Goal: Task Accomplishment & Management: Use online tool/utility

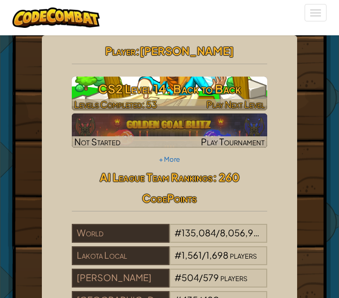
click at [192, 93] on h3 "CS2 Level 14: Back to Back" at bounding box center [169, 89] width 195 height 22
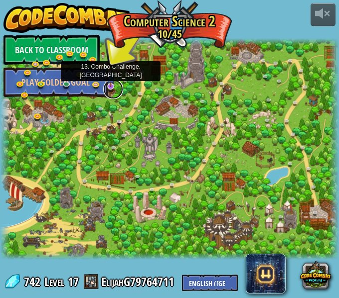
click at [113, 89] on link at bounding box center [113, 89] width 20 height 20
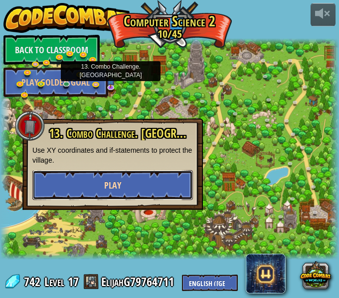
click at [126, 182] on button "Play" at bounding box center [112, 185] width 160 height 30
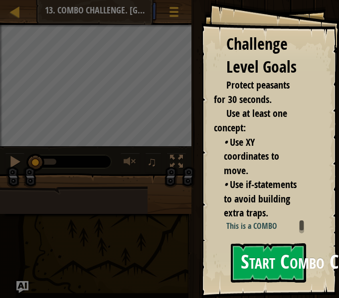
click at [256, 231] on p "This is a COMBO challenge!" at bounding box center [265, 232] width 78 height 23
click at [254, 252] on button "Start Combo Challenge" at bounding box center [268, 262] width 75 height 39
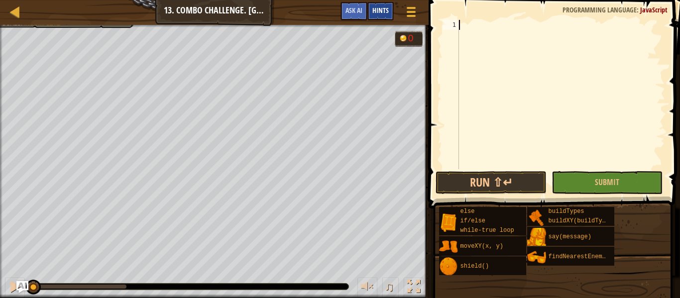
click at [338, 7] on span "Hints" at bounding box center [380, 9] width 16 height 9
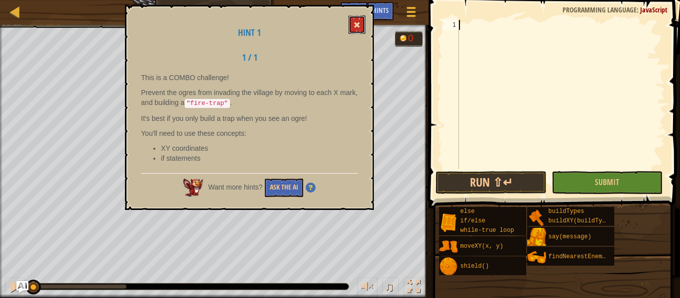
click at [338, 19] on button at bounding box center [357, 24] width 17 height 18
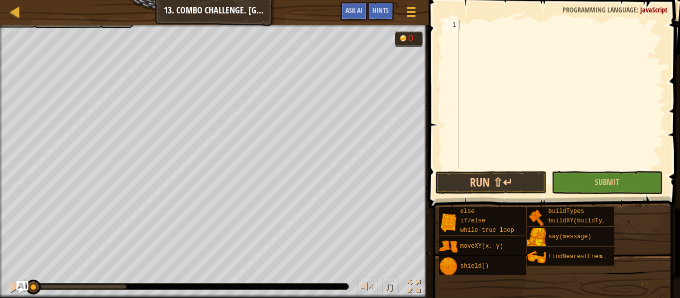
click at [186, 1] on div "Map Computer Science 2 13. Combo Challenge. Middle Point Game Menu Done Hints A…" at bounding box center [214, 12] width 429 height 25
click at [14, 19] on div "Map Computer Science 2 13. Combo Challenge. Middle Point Game Menu Done Hints A…" at bounding box center [214, 12] width 429 height 25
click at [19, 16] on div at bounding box center [15, 11] width 12 height 12
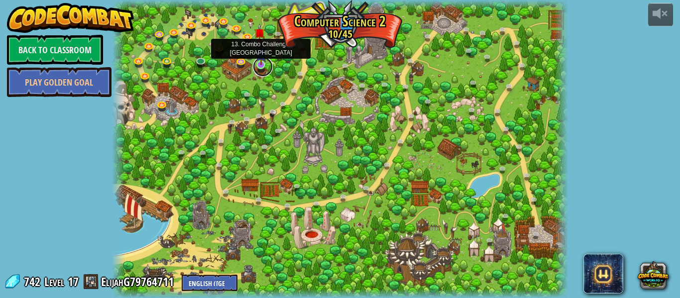
click at [268, 61] on link at bounding box center [263, 67] width 20 height 20
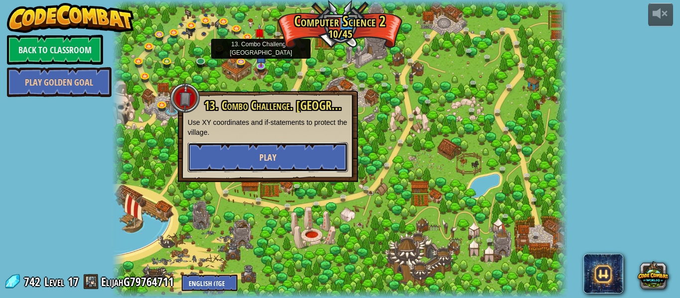
click at [305, 165] on button "Play" at bounding box center [268, 157] width 160 height 30
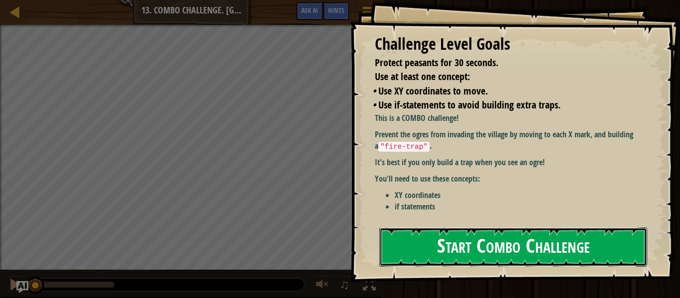
click at [338, 228] on button "Start Combo Challenge" at bounding box center [513, 247] width 268 height 39
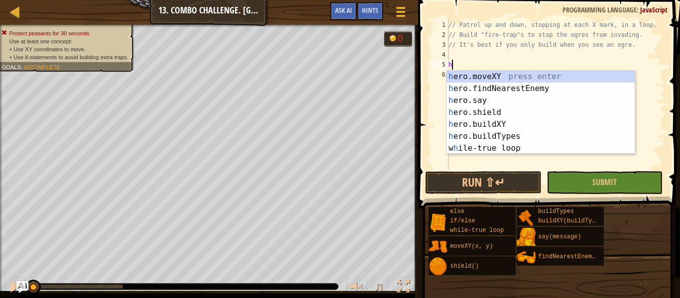
scroll to position [4, 0]
type textarea "he"
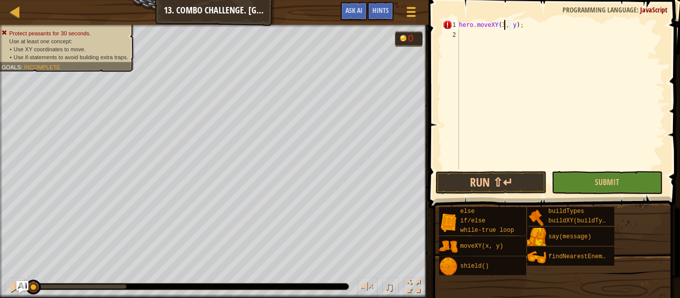
scroll to position [4, 7]
type textarea "hero.moveXY(32, 53);"
type textarea "a"
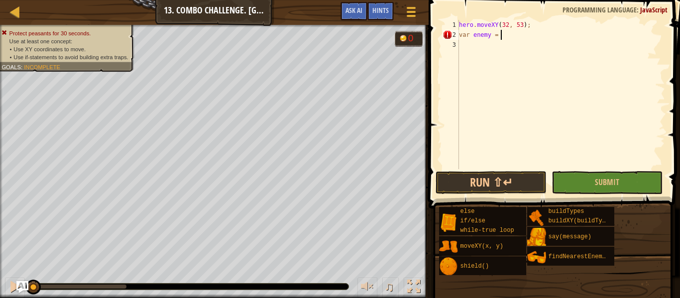
type textarea "var enemy = e"
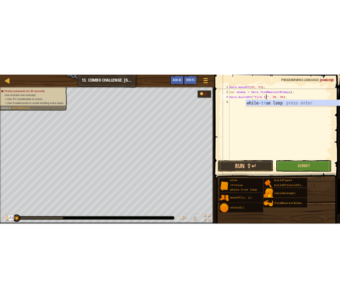
scroll to position [4, 12]
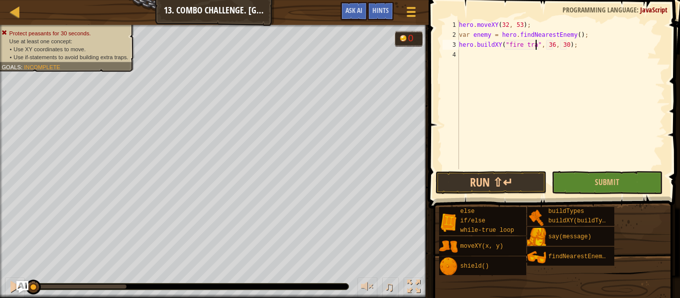
type textarea "hero.buildXY("fire trap", 36, 30);"
click at [338, 189] on button "Submit" at bounding box center [607, 182] width 111 height 23
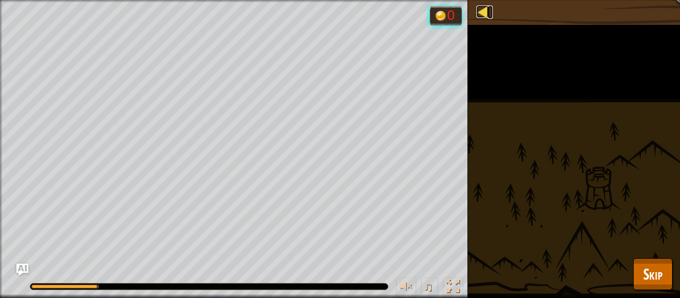
click at [338, 15] on div at bounding box center [483, 11] width 12 height 12
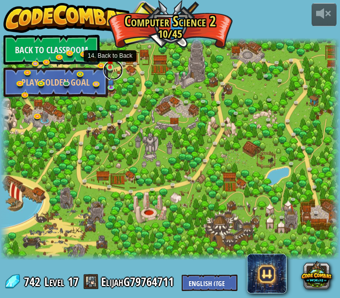
click at [108, 68] on link at bounding box center [113, 70] width 20 height 20
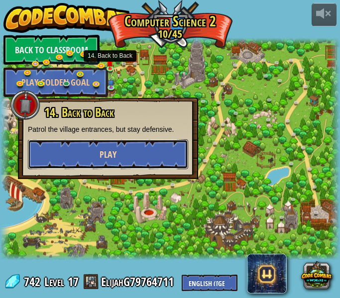
click at [127, 140] on button "Play" at bounding box center [108, 154] width 160 height 30
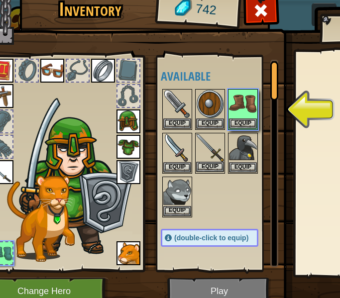
scroll to position [0, 29]
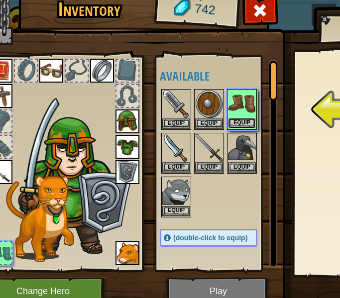
click at [242, 122] on button "Equip" at bounding box center [242, 123] width 28 height 10
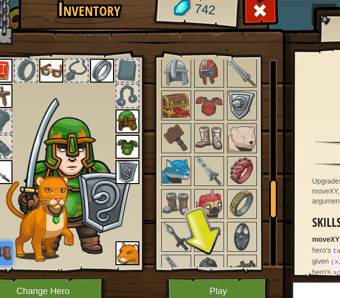
scroll to position [663, 0]
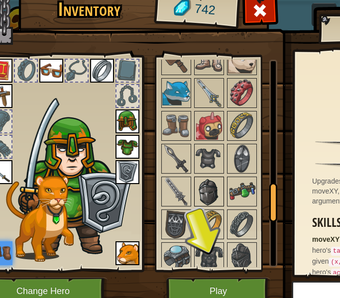
click at [222, 182] on img at bounding box center [209, 192] width 28 height 28
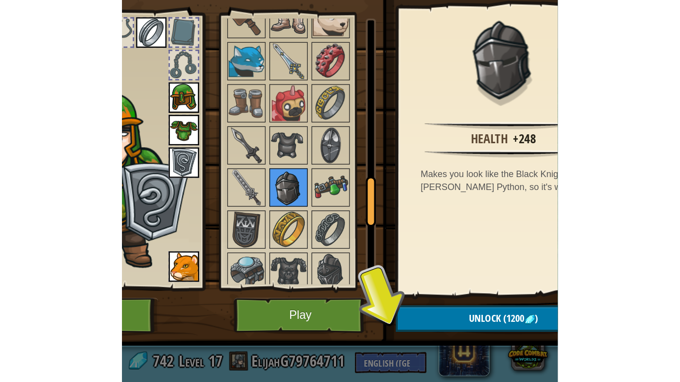
scroll to position [45, 108]
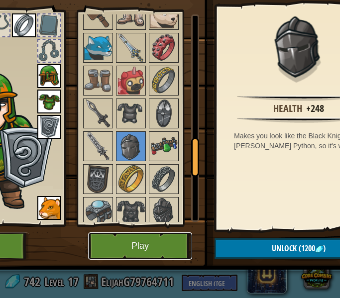
click at [134, 246] on button "Play" at bounding box center [140, 246] width 104 height 27
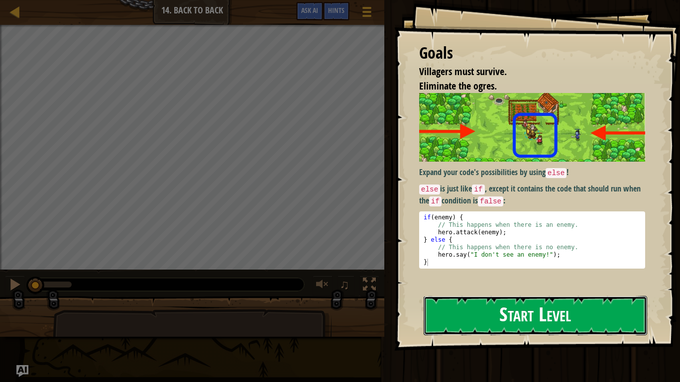
click at [338, 298] on button "Start Level" at bounding box center [536, 315] width 224 height 39
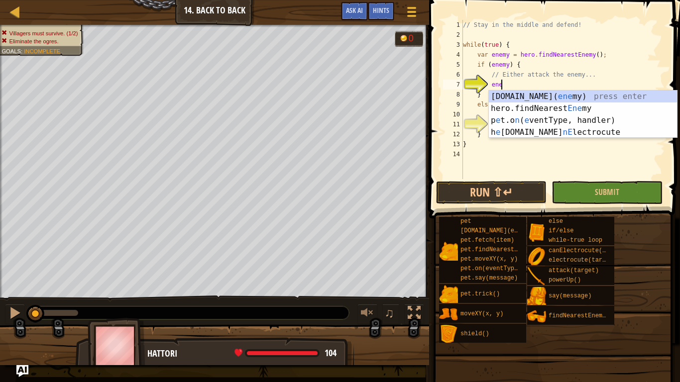
scroll to position [4, 5]
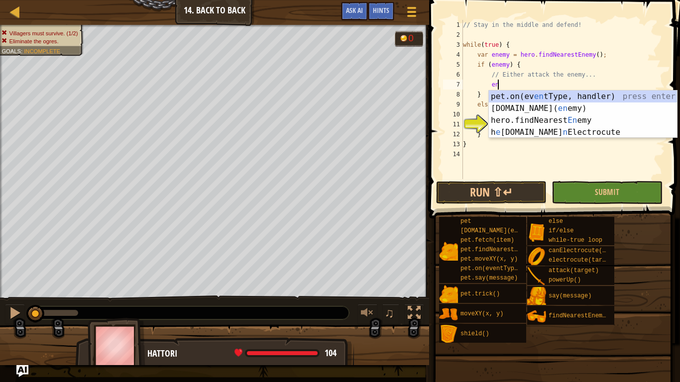
type textarea "e"
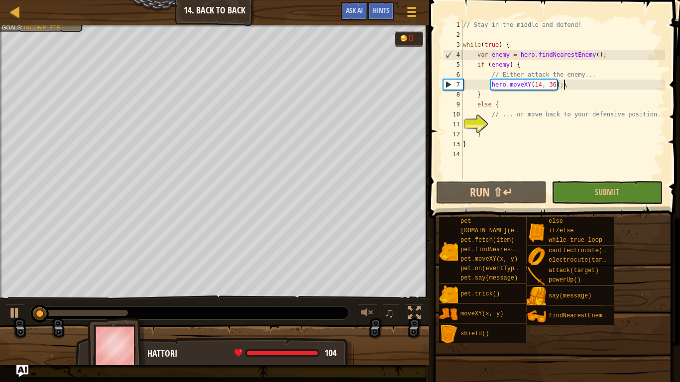
scroll to position [4, 14]
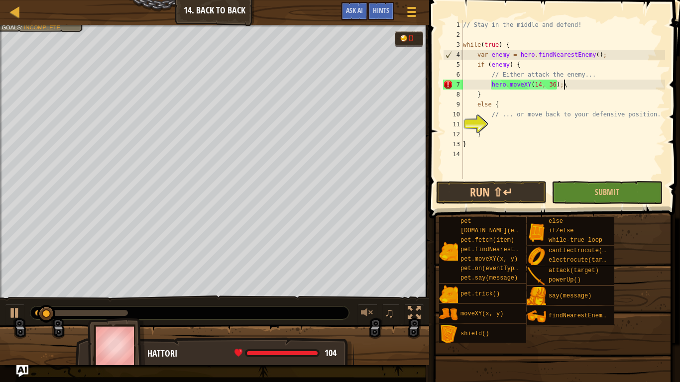
type textarea "hero.moveXY(14, 36);"
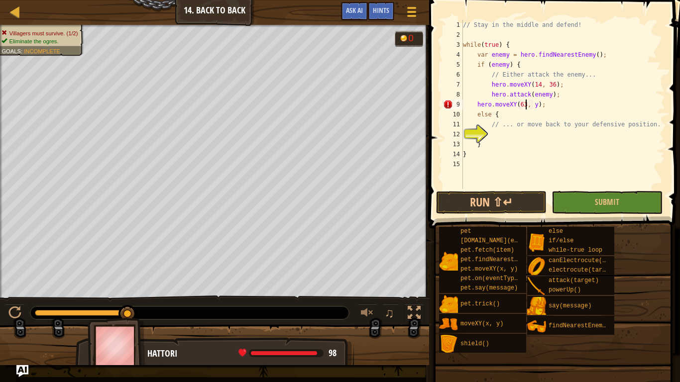
scroll to position [4, 9]
type textarea "hero.moveXY(63, 63);"
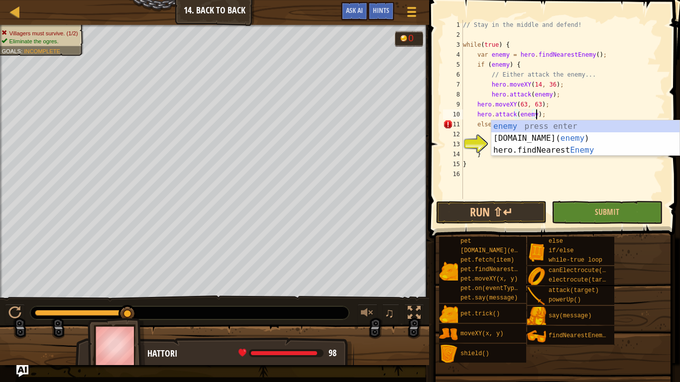
scroll to position [4, 10]
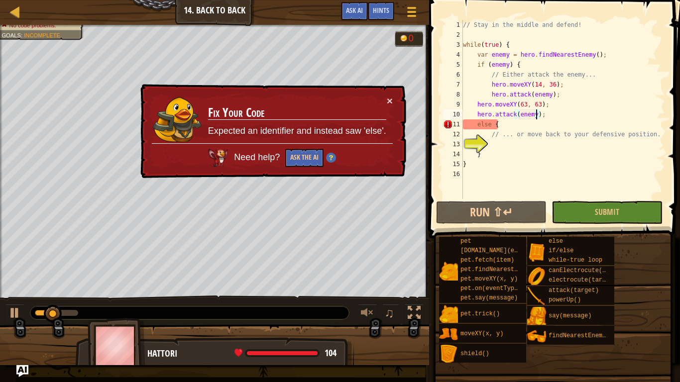
click at [338, 125] on div "// Stay in the middle and defend! while ( true ) { var enemy = hero . findNeare…" at bounding box center [563, 119] width 204 height 199
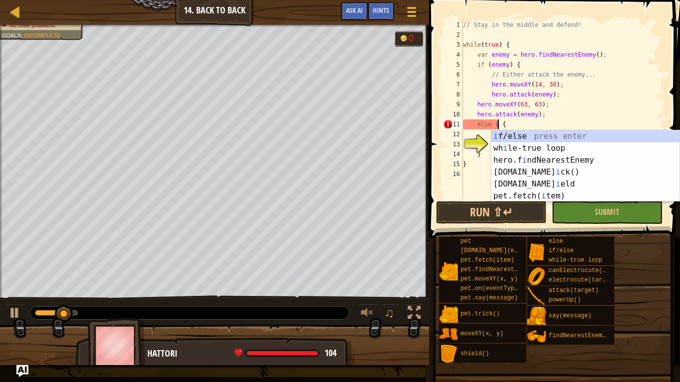
scroll to position [4, 5]
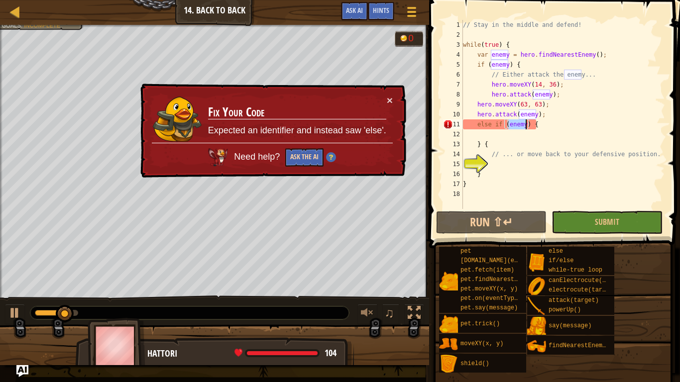
type textarea "else if (enemy) {"
click at [289, 156] on button "Ask the AI" at bounding box center [304, 157] width 38 height 18
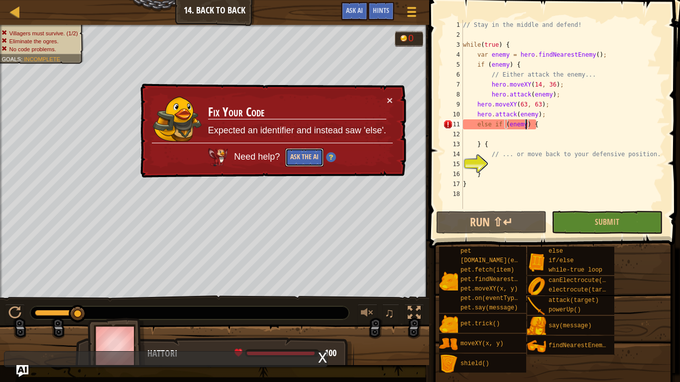
click at [300, 159] on button "Ask the AI" at bounding box center [304, 157] width 38 height 18
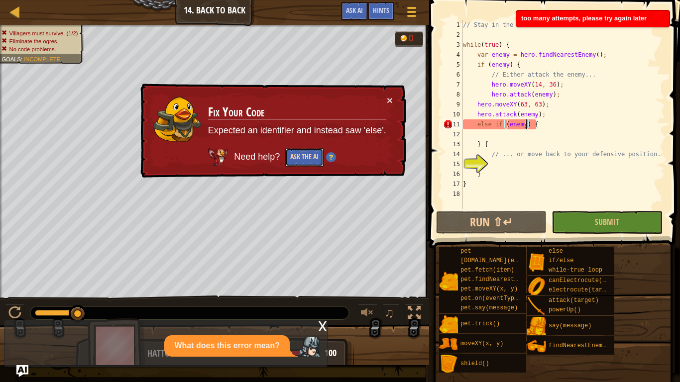
click at [300, 159] on button "Ask the AI" at bounding box center [304, 157] width 38 height 18
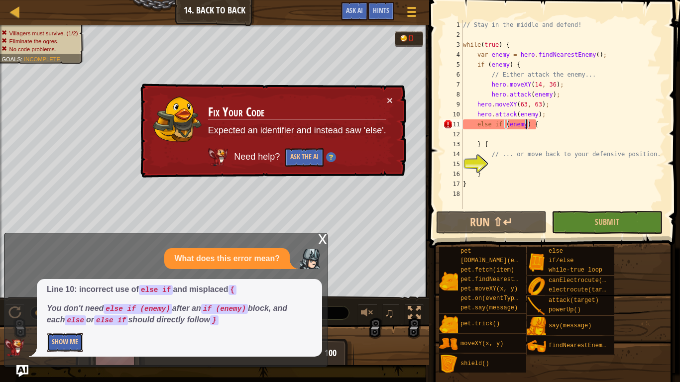
click at [67, 298] on button "Show Me" at bounding box center [65, 343] width 36 height 18
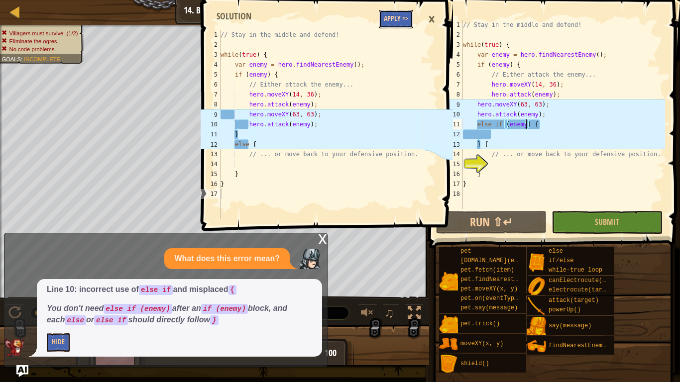
click at [338, 27] on button "Apply =>" at bounding box center [396, 19] width 34 height 18
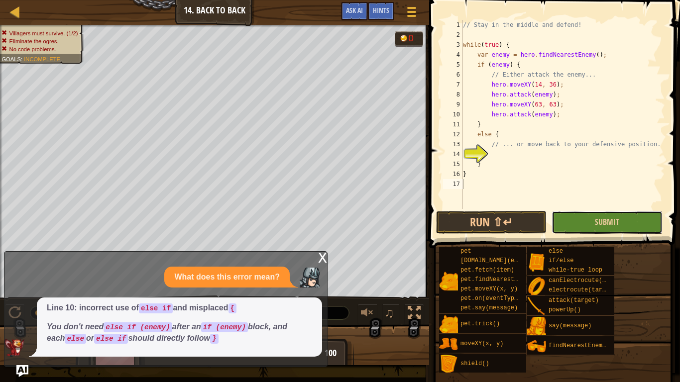
click at [338, 224] on button "Submit" at bounding box center [607, 222] width 111 height 23
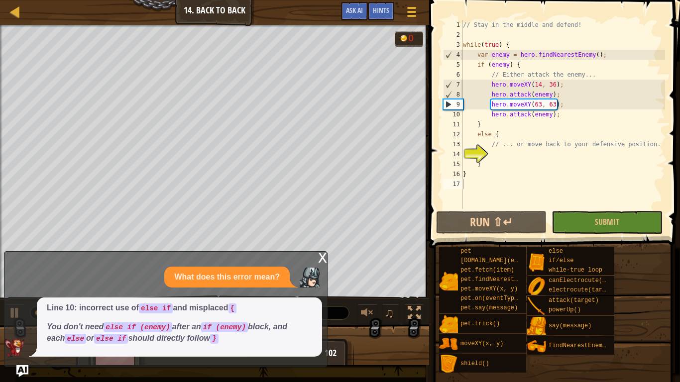
click at [322, 254] on div "x" at bounding box center [322, 257] width 9 height 10
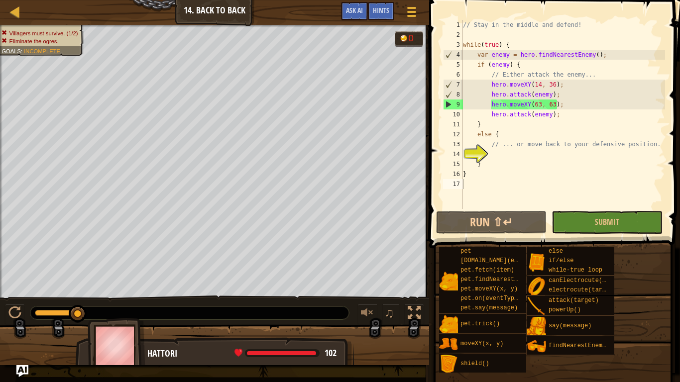
click at [338, 157] on div "// Stay in the middle and defend! while ( true ) { var enemy = hero . findNeare…" at bounding box center [563, 124] width 204 height 209
click at [338, 73] on div "// Stay in the middle and defend! while ( true ) { var enemy = hero . findNeare…" at bounding box center [563, 124] width 204 height 209
type textarea "// Either attack the enemy..."
drag, startPoint x: 603, startPoint y: 73, endPoint x: 490, endPoint y: 77, distance: 112.6
click at [338, 77] on div "// Stay in the middle and defend! while ( true ) { var enemy = hero . findNeare…" at bounding box center [563, 124] width 204 height 209
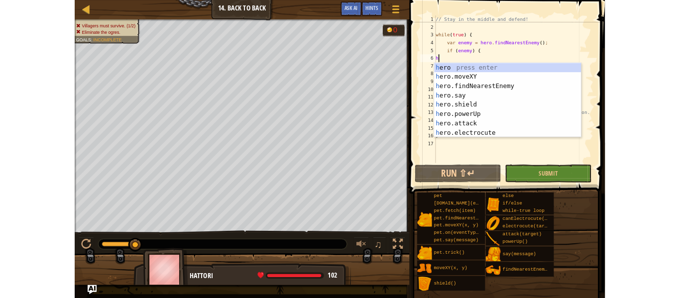
scroll to position [4, 0]
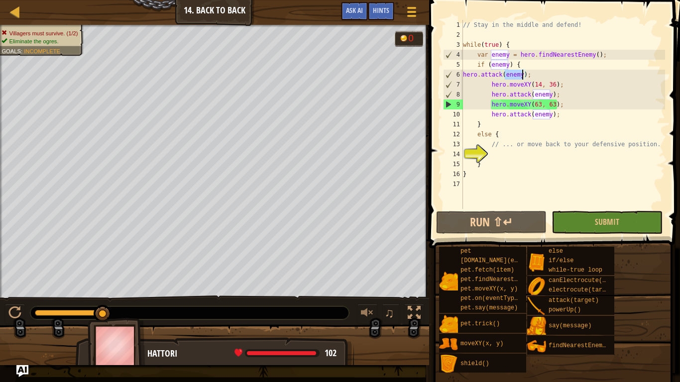
click at [338, 75] on div "// Stay in the middle and defend! while ( true ) { var enemy = hero . findNeare…" at bounding box center [563, 124] width 204 height 209
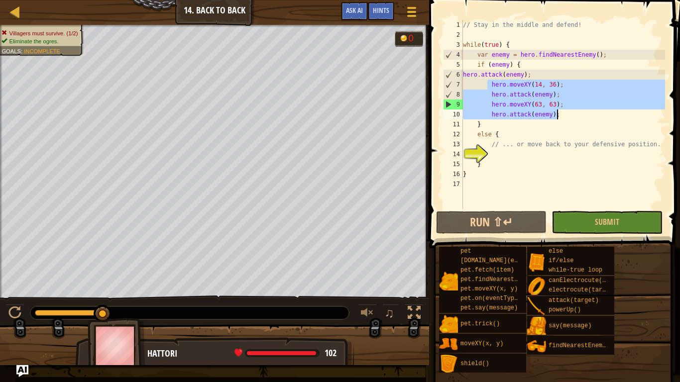
drag, startPoint x: 486, startPoint y: 86, endPoint x: 580, endPoint y: 114, distance: 97.2
click at [338, 114] on div "// Stay in the middle and defend! while ( true ) { var enemy = hero . findNeare…" at bounding box center [563, 124] width 204 height 209
type textarea "hero.moveXY(63, 63); hero.attack(enemy);"
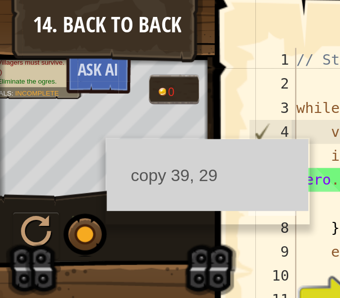
click at [44, 58] on ul "copy 39, 29" at bounding box center [86, 73] width 84 height 30
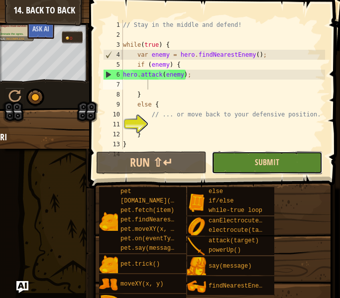
click at [255, 159] on button "Submit" at bounding box center [267, 162] width 111 height 23
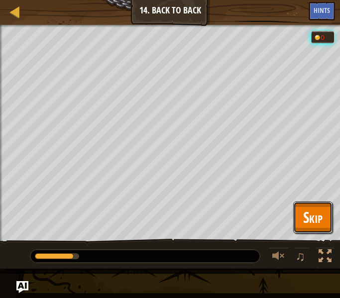
click at [303, 220] on span "Skip" at bounding box center [312, 217] width 19 height 20
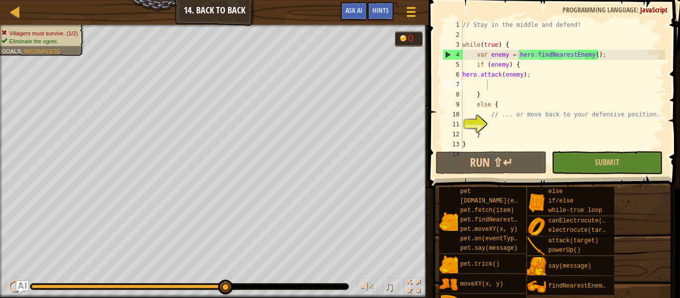
type textarea "hero.attack(enemy);"
click at [338, 73] on div "// Stay in the middle and defend! while ( true ) { var enemy = hero . findNeare…" at bounding box center [563, 94] width 205 height 149
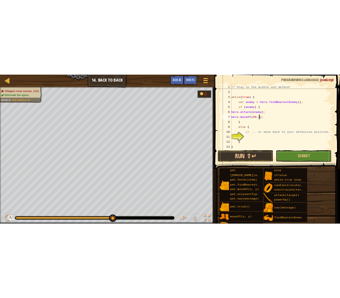
scroll to position [4, 9]
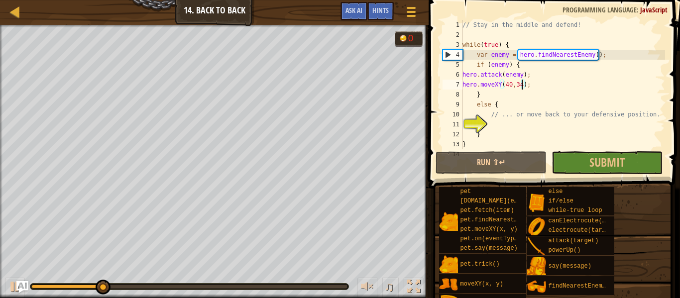
type textarea "hero.moveXY(40,34);"
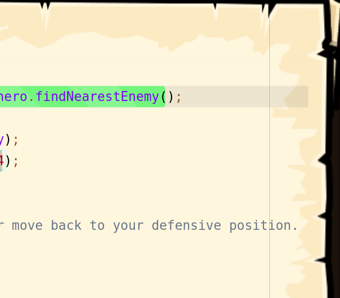
scroll to position [10, 0]
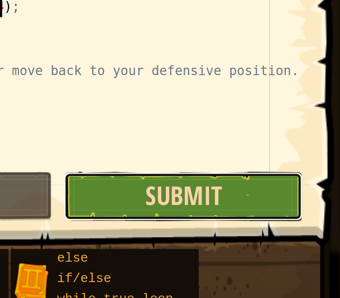
click at [275, 162] on span "Submit" at bounding box center [266, 162] width 35 height 16
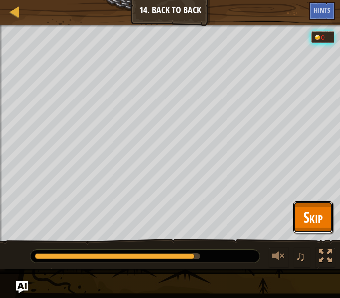
click at [318, 207] on span "Skip" at bounding box center [312, 217] width 19 height 20
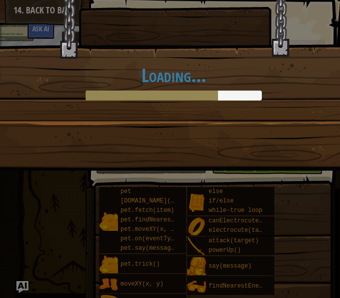
scroll to position [0, 19]
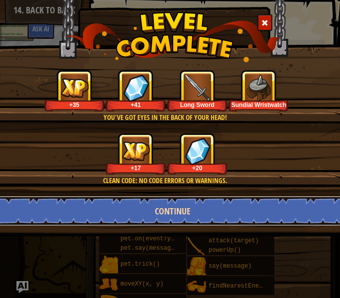
click at [241, 217] on button "Continue" at bounding box center [173, 211] width 353 height 30
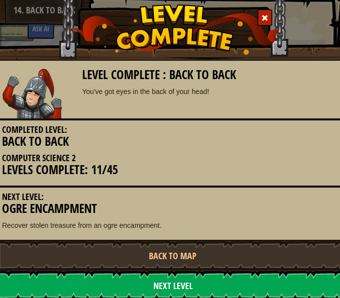
click at [214, 290] on link "Next Level" at bounding box center [173, 286] width 353 height 30
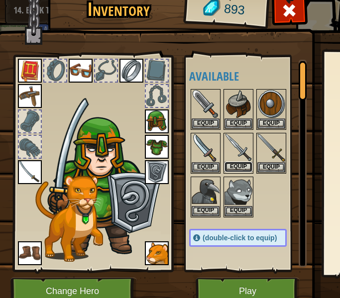
click at [235, 165] on button "Equip" at bounding box center [239, 167] width 28 height 10
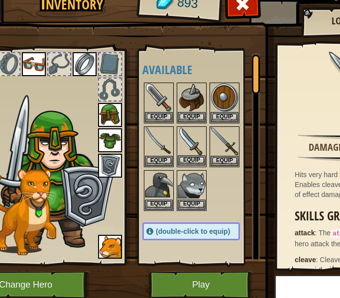
scroll to position [6, 45]
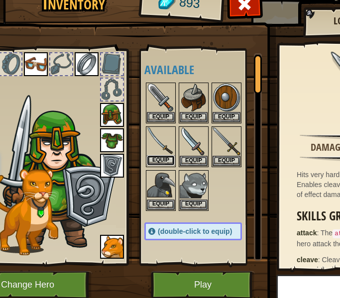
click at [157, 163] on button "Equip" at bounding box center [161, 160] width 28 height 10
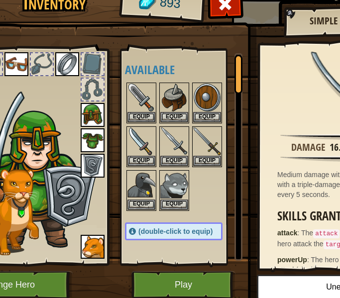
scroll to position [6, 66]
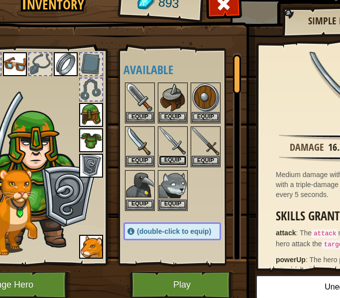
click at [172, 159] on button "Equip" at bounding box center [173, 160] width 28 height 10
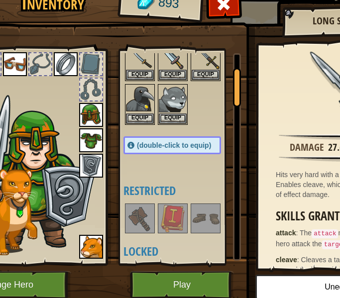
scroll to position [0, 0]
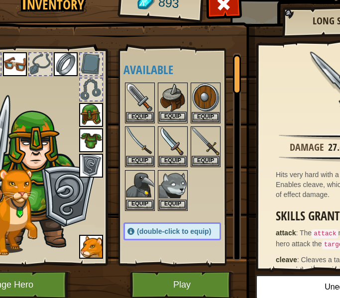
click at [169, 108] on img at bounding box center [173, 98] width 28 height 28
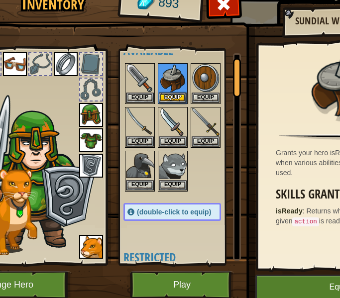
scroll to position [6, 166]
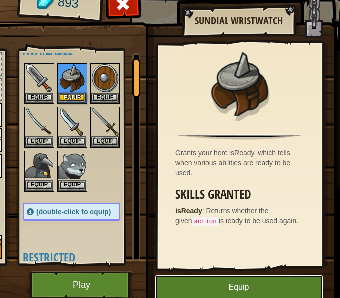
click at [243, 288] on button "Equip" at bounding box center [239, 287] width 168 height 25
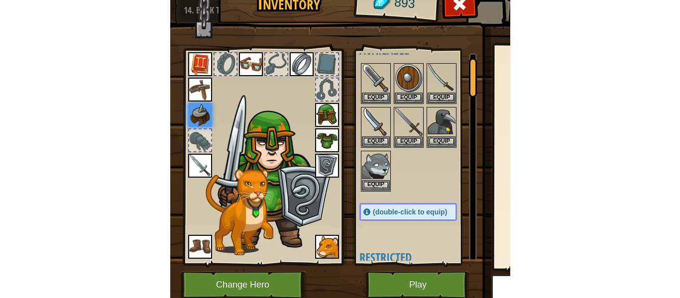
scroll to position [10, 0]
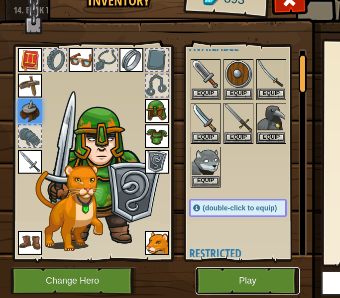
click at [244, 268] on button "Play" at bounding box center [248, 280] width 104 height 27
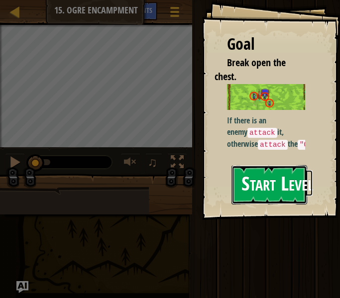
click at [298, 168] on button "Start Level" at bounding box center [270, 184] width 76 height 39
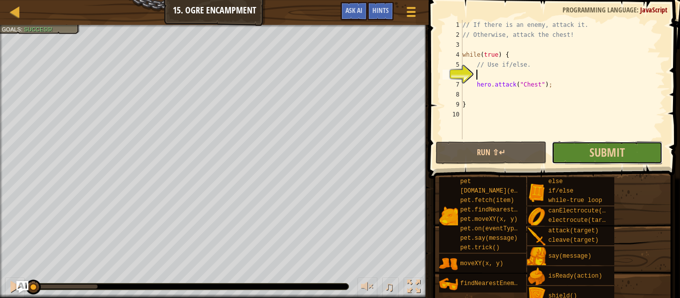
click at [338, 145] on button "Submit" at bounding box center [607, 152] width 111 height 23
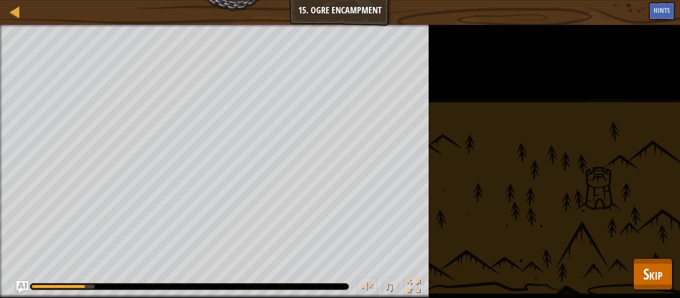
click at [338, 151] on div "Break open the chest. Goals : Running... ♫ Hattori 118 x: 17 y: 18 Chest action…" at bounding box center [340, 161] width 680 height 273
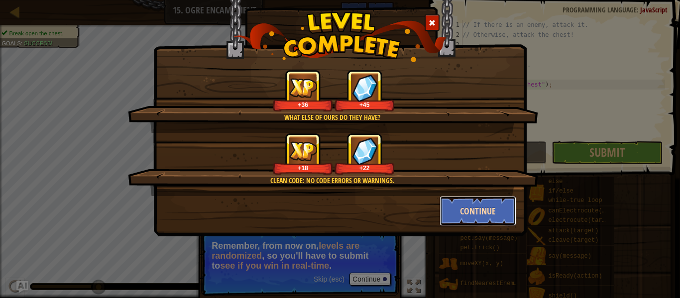
click at [338, 202] on button "Continue" at bounding box center [478, 211] width 77 height 30
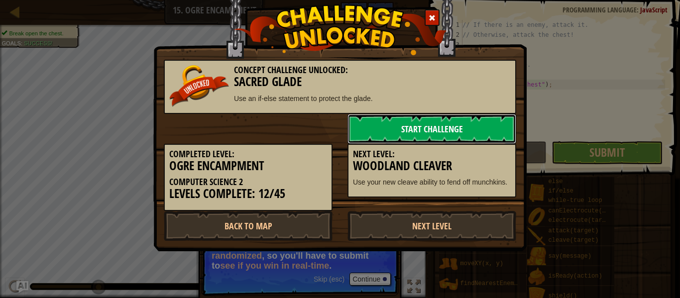
click at [338, 132] on link "Start Challenge" at bounding box center [432, 129] width 169 height 30
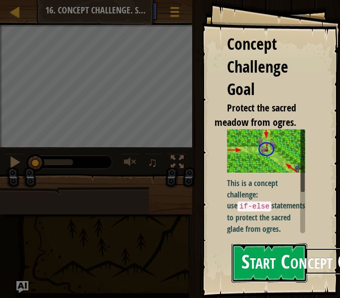
click at [249, 273] on button "Start Concept Challenge" at bounding box center [270, 262] width 76 height 39
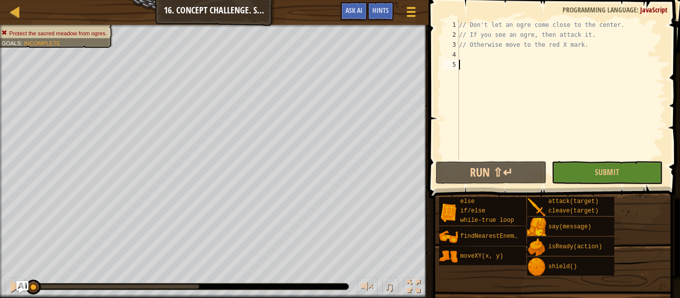
click at [58, 30] on span "Protect the sacred meadow from ogres." at bounding box center [58, 33] width 98 height 6
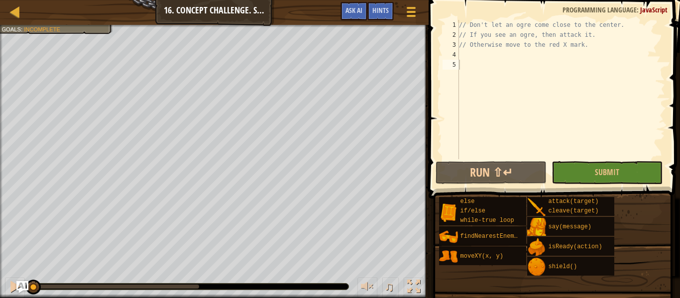
click at [338, 69] on div "// Don't let an ogre come close to the center. // If you see an ogre, then atta…" at bounding box center [561, 99] width 208 height 159
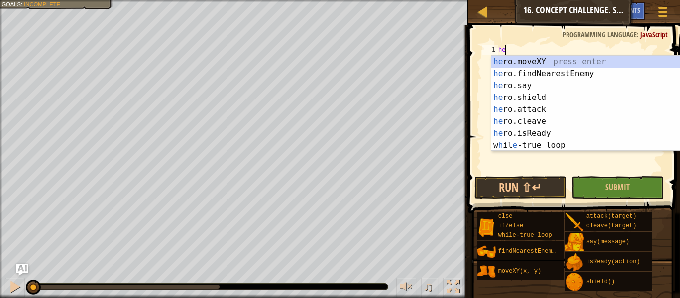
scroll to position [4, 0]
type textarea "hehero.attack(enemy);"
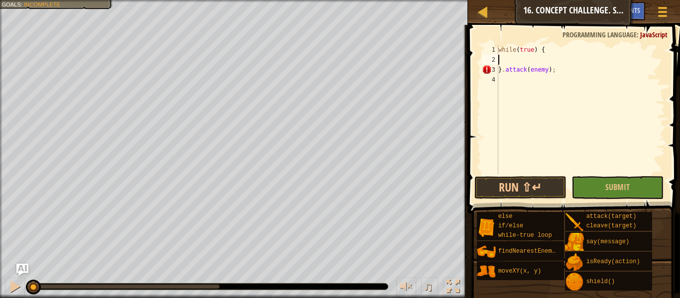
type textarea "while(true) {"
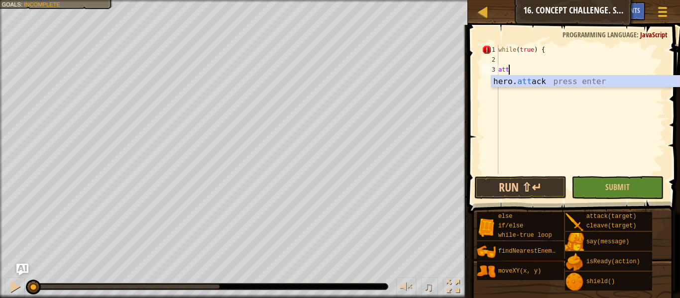
type textarea "a"
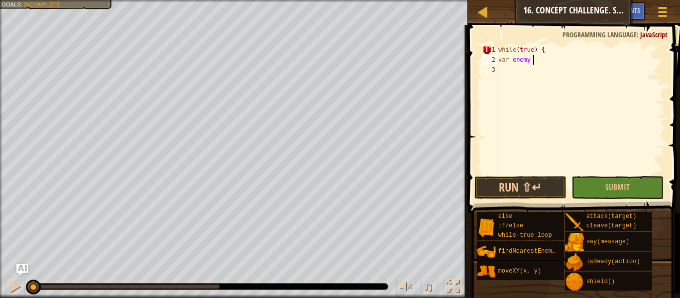
scroll to position [4, 5]
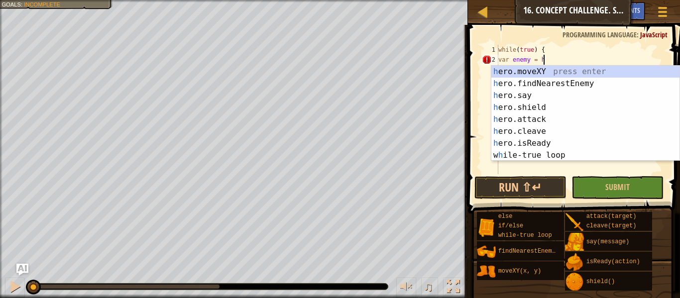
type textarea "var enemy = her"
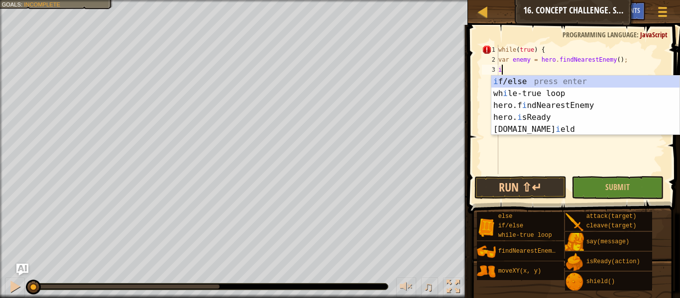
scroll to position [4, 0]
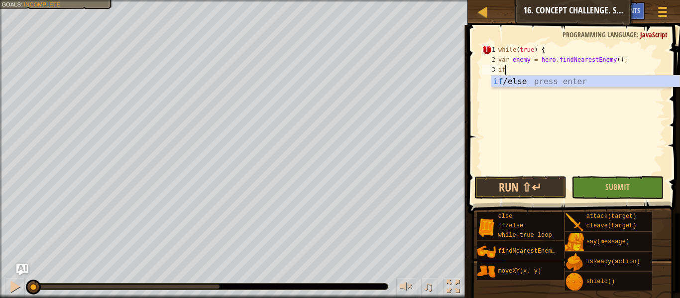
type textarea "if (enemy) {"
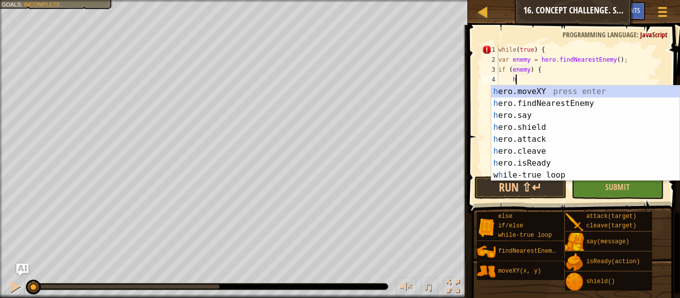
scroll to position [4, 2]
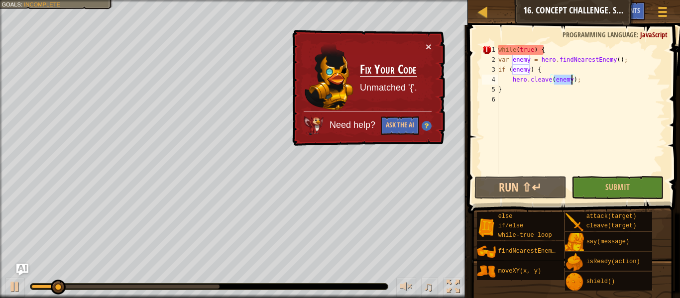
click at [338, 89] on div "while ( true ) { var enemy = hero . findNearestEnemy ( ) ; if ( enemy ) { hero …" at bounding box center [580, 119] width 169 height 149
type textarea "}"
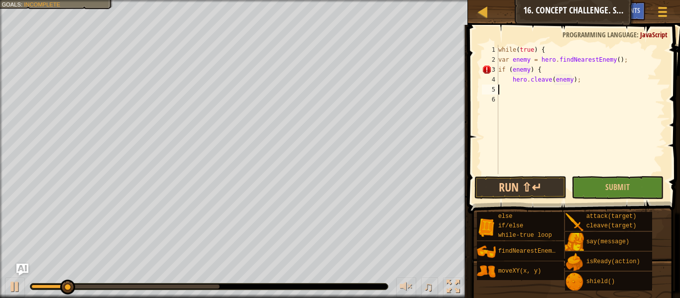
type textarea "]"
click at [338, 187] on button "Run ⇧↵" at bounding box center [521, 187] width 92 height 23
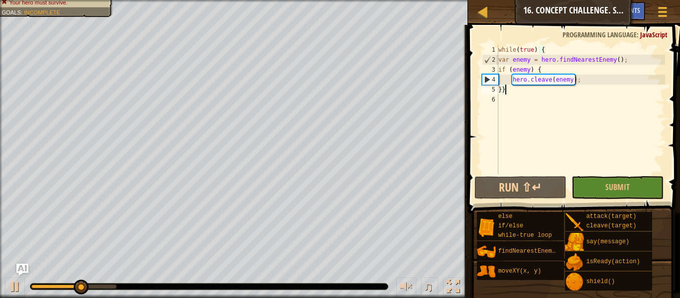
click at [338, 85] on div "while ( true ) { var enemy = hero . findNearestEnemy ( ) ; if ( enemy ) { hero …" at bounding box center [580, 119] width 169 height 149
click at [338, 81] on div "while ( true ) { var enemy = hero . findNearestEnemy ( ) ; if ( enemy ) { hero …" at bounding box center [580, 119] width 169 height 149
click at [338, 83] on div "while ( true ) { var enemy = hero . findNearestEnemy ( ) ; if ( enemy ) { hero …" at bounding box center [580, 119] width 169 height 149
click at [338, 83] on div "while ( true ) { var enemy = hero . findNearestEnemy ( ) ; if ( enemy ) { hero …" at bounding box center [580, 109] width 169 height 129
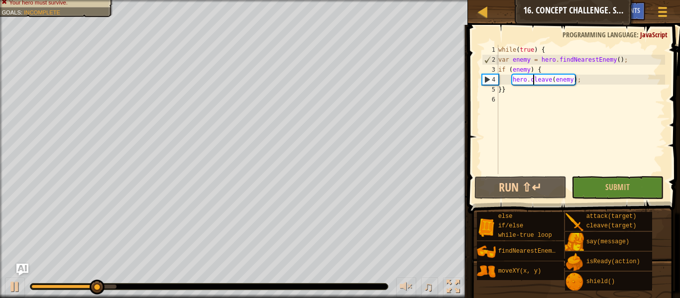
click at [338, 83] on div "while ( true ) { var enemy = hero . findNearestEnemy ( ) ; if ( enemy ) { hero …" at bounding box center [580, 119] width 169 height 149
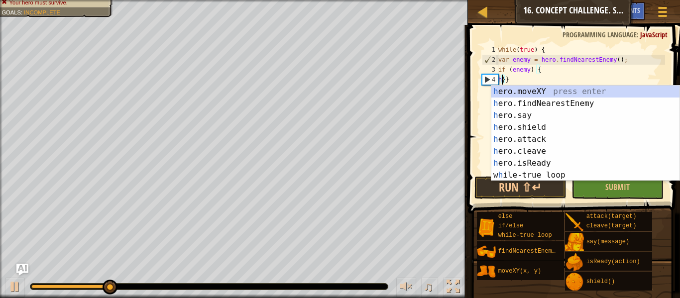
scroll to position [4, 1]
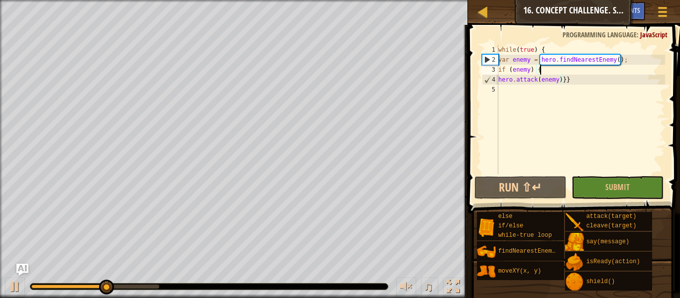
type textarea "hero.attack(enemy)}}"
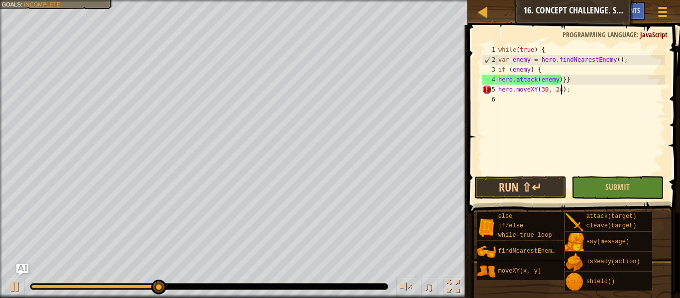
scroll to position [4, 9]
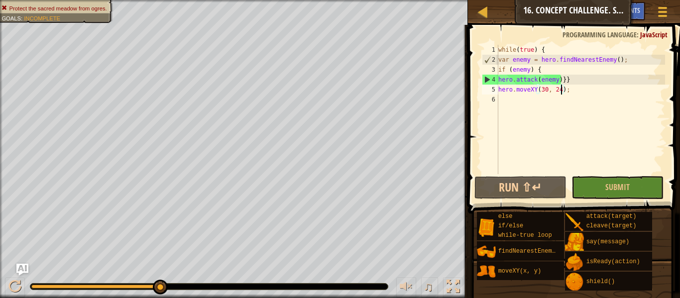
click at [338, 90] on div "while ( true ) { var enemy = hero . findNearestEnemy ( ) ; if ( enemy ) { hero …" at bounding box center [580, 119] width 169 height 149
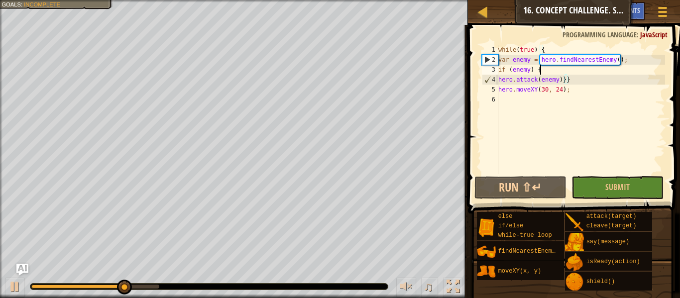
scroll to position [4, 5]
type textarea "while(true) {"
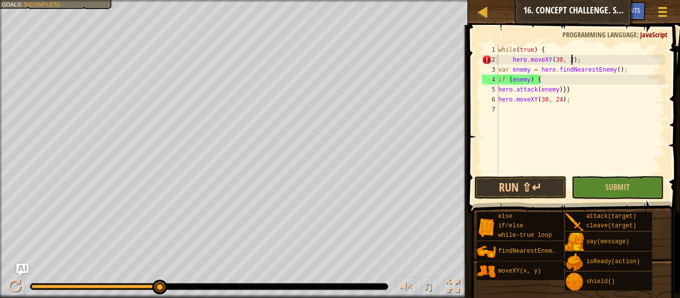
scroll to position [4, 11]
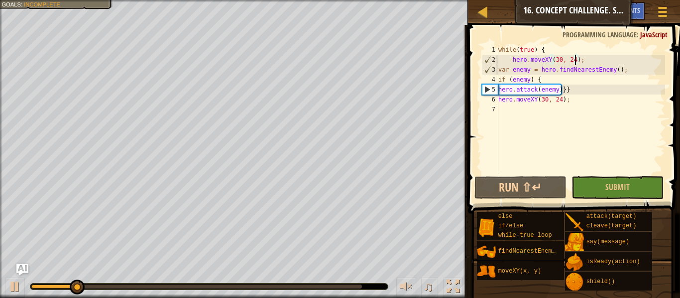
click at [338, 88] on div "while ( true ) { hero . moveXY ( 30 , 24 ) ; var enemy = hero . findNearestEnem…" at bounding box center [580, 119] width 169 height 149
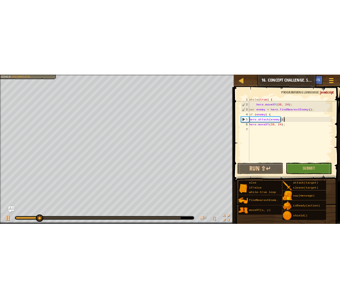
scroll to position [4, 9]
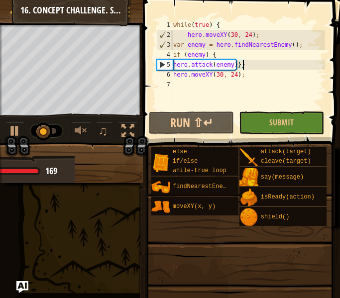
type textarea "hero.attack(enemy)}}"
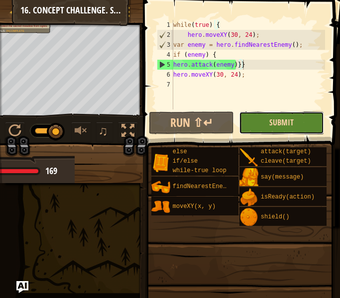
click at [282, 122] on span "Submit" at bounding box center [281, 122] width 24 height 11
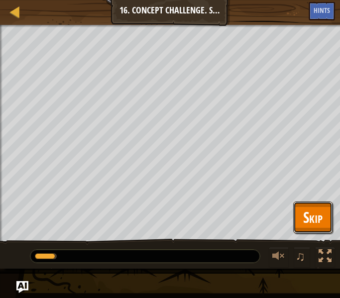
click at [316, 216] on span "Skip" at bounding box center [312, 217] width 19 height 20
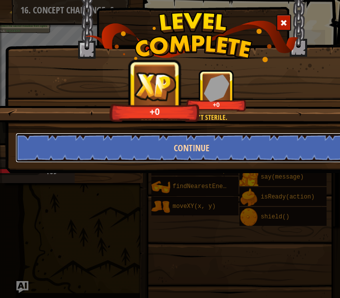
click at [275, 152] on button "Continue" at bounding box center [191, 148] width 353 height 30
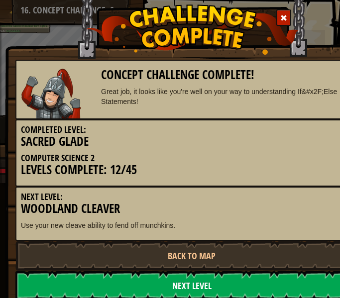
click at [245, 288] on link "Next Level" at bounding box center [191, 286] width 353 height 30
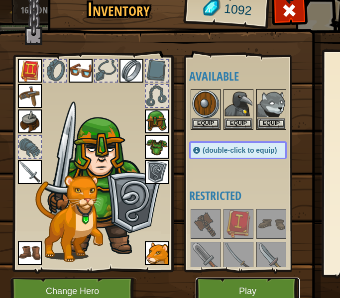
click at [244, 286] on button "Play" at bounding box center [248, 291] width 104 height 27
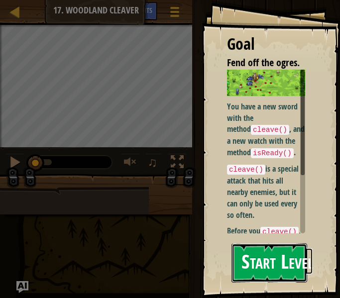
click at [260, 259] on button "Start Level" at bounding box center [270, 262] width 76 height 39
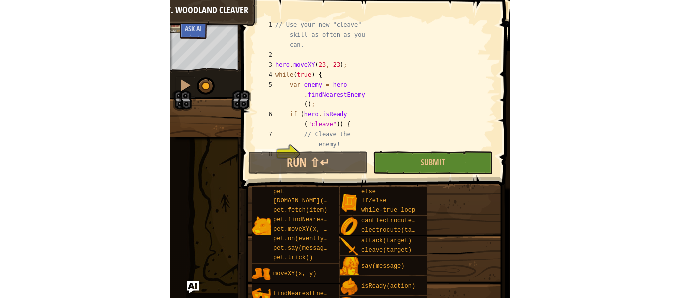
scroll to position [5, 0]
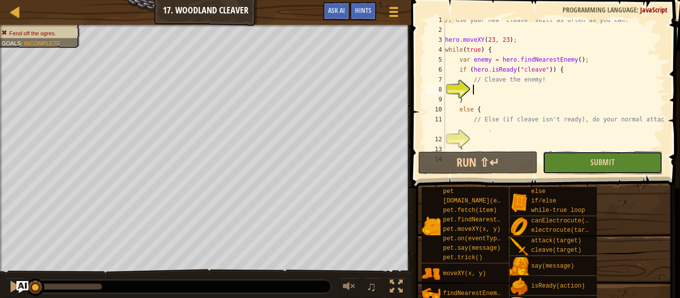
click at [338, 168] on button "Submit" at bounding box center [603, 162] width 120 height 23
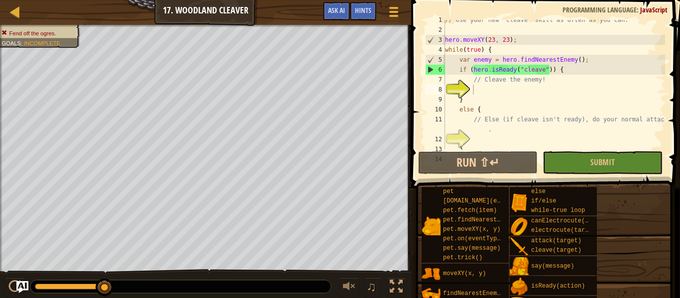
click at [338, 116] on div "// Use your new "cleave" skill as often as you can. hero . moveXY ( 23 , 23 ) ;…" at bounding box center [554, 89] width 222 height 149
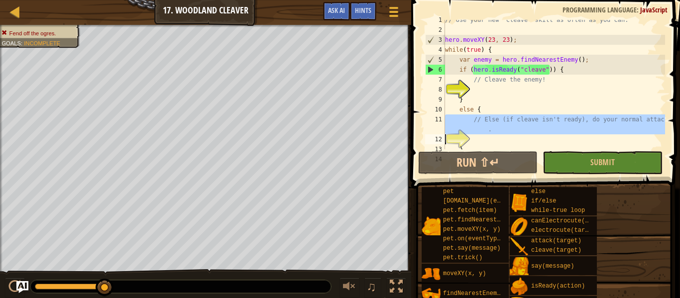
type textarea "}"
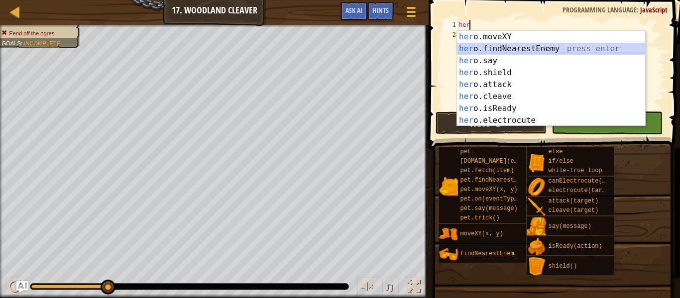
scroll to position [4, 0]
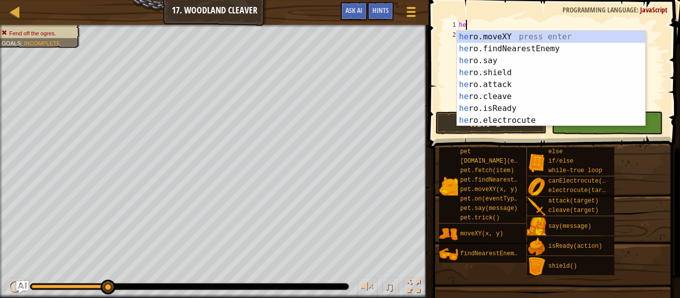
type textarea "h"
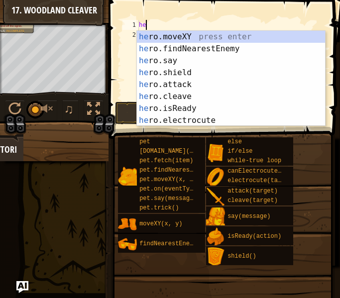
scroll to position [4, 1]
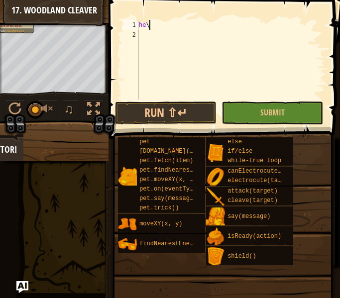
type textarea "h"
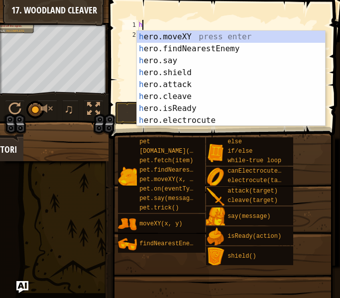
scroll to position [4, 0]
type textarea "he"
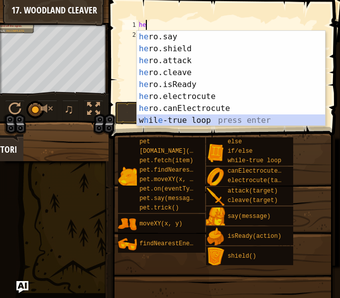
scroll to position [24, 0]
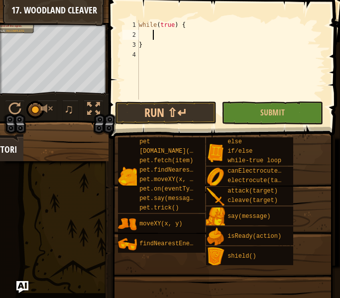
type textarea "h"
type textarea "var enemy = he"
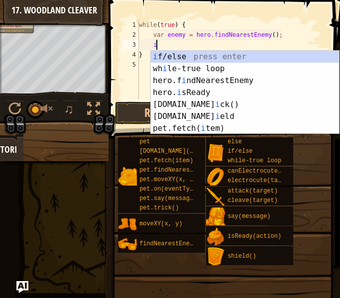
scroll to position [4, 2]
type textarea "if (enemy) {"
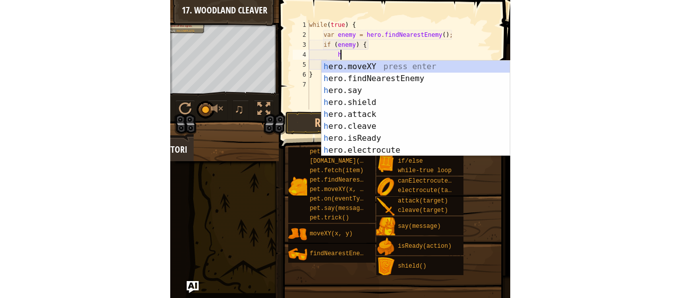
scroll to position [4, 4]
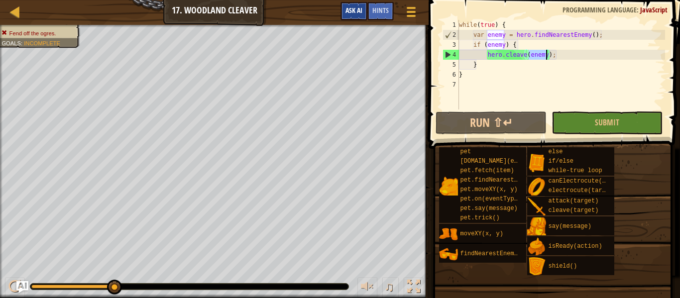
type textarea "if (enemy) {"
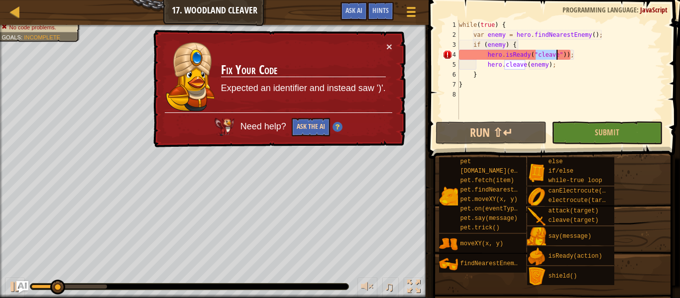
type textarea "hero.isReady("cleave"));"
click at [316, 133] on button "Ask the AI" at bounding box center [311, 127] width 38 height 18
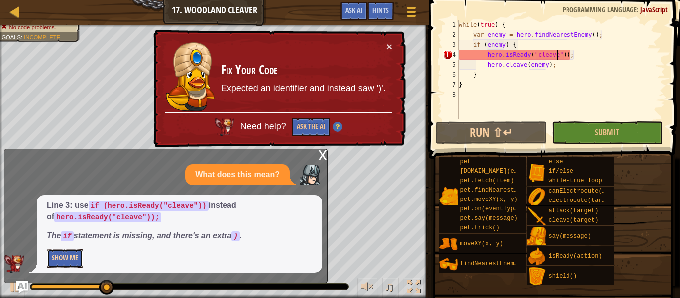
click at [73, 256] on button "Show Me" at bounding box center [65, 258] width 36 height 18
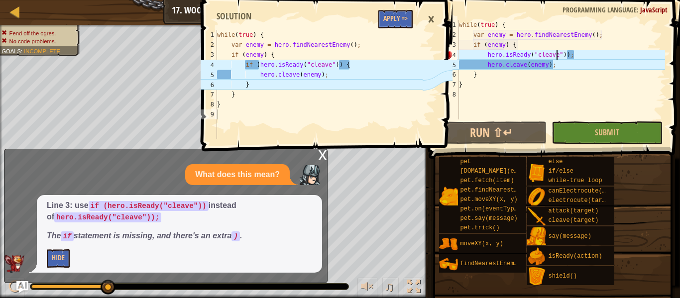
click at [338, 52] on div "while ( true ) { var enemy = hero . findNearestEnemy ( ) ; if ( enemy ) { hero …" at bounding box center [561, 80] width 208 height 120
click at [338, 25] on button "Apply =>" at bounding box center [395, 19] width 34 height 18
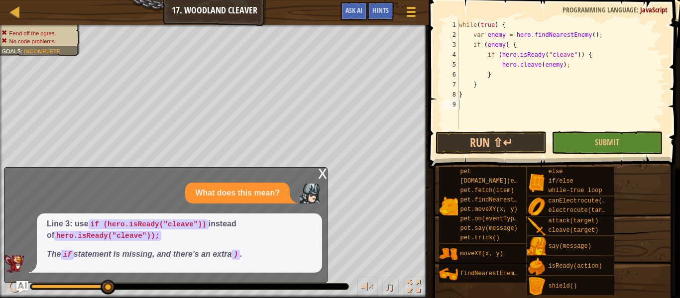
click at [320, 172] on div "x" at bounding box center [322, 173] width 9 height 10
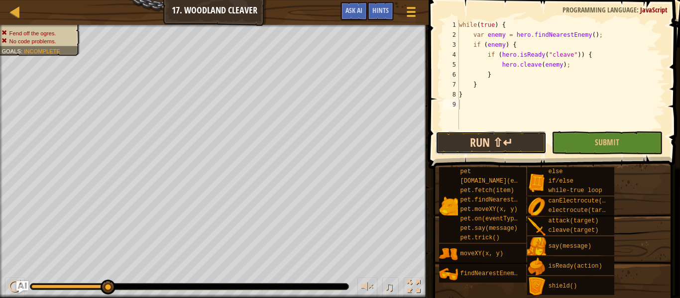
click at [338, 141] on button "Run ⇧↵" at bounding box center [491, 142] width 111 height 23
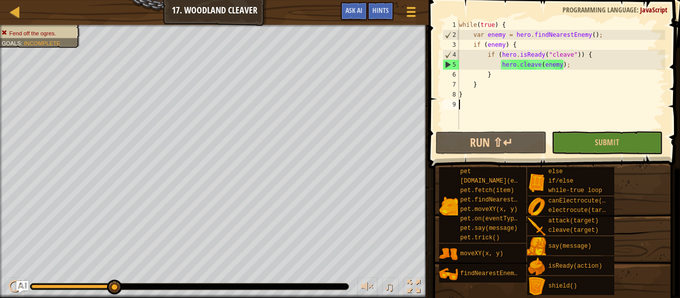
click at [338, 70] on div "while ( true ) { var enemy = hero . findNearestEnemy ( ) ; if ( enemy ) { if ( …" at bounding box center [561, 84] width 208 height 129
click at [338, 57] on div "while ( true ) { var enemy = hero . findNearestEnemy ( ) ; if ( enemy ) { if ( …" at bounding box center [561, 84] width 208 height 129
click at [338, 64] on div "while ( true ) { var enemy = hero . findNearestEnemy ( ) ; if ( enemy ) { if ( …" at bounding box center [561, 84] width 208 height 129
type textarea "hero.cleave(enemy);"
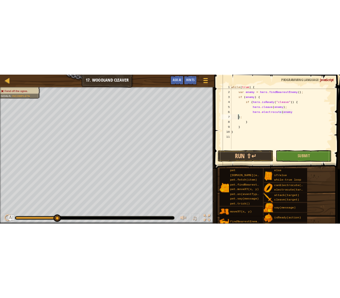
scroll to position [4, 0]
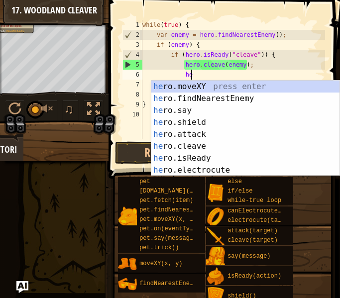
type textarea "h"
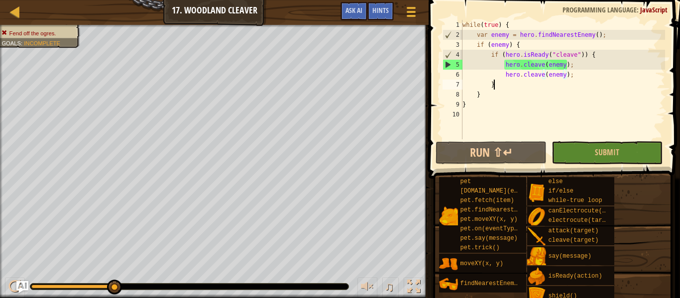
scroll to position [4, 4]
type textarea "hero.cleave(enemy);"
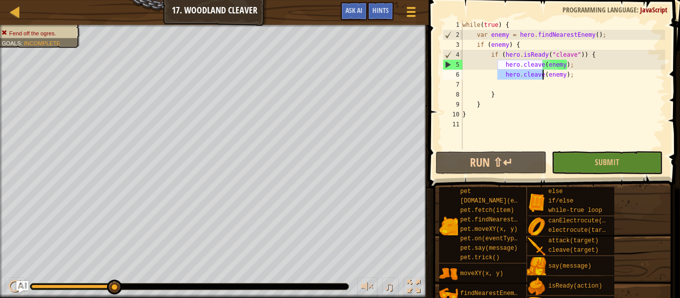
drag, startPoint x: 497, startPoint y: 75, endPoint x: 544, endPoint y: 78, distance: 47.4
click at [338, 78] on div "while ( true ) { var enemy = hero . findNearestEnemy ( ) ; if ( enemy ) { if ( …" at bounding box center [563, 94] width 205 height 149
type textarea "hero.cleave(enemy);"
click at [338, 14] on span "Ask AI" at bounding box center [354, 9] width 17 height 9
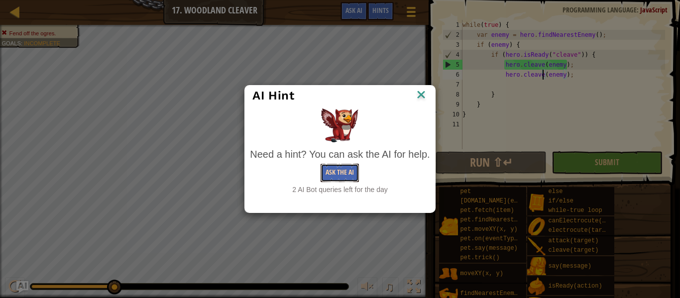
click at [336, 170] on button "Ask the AI" at bounding box center [340, 173] width 38 height 18
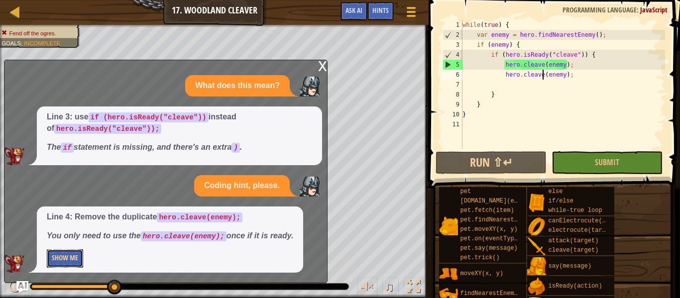
click at [76, 260] on button "Show Me" at bounding box center [65, 258] width 36 height 18
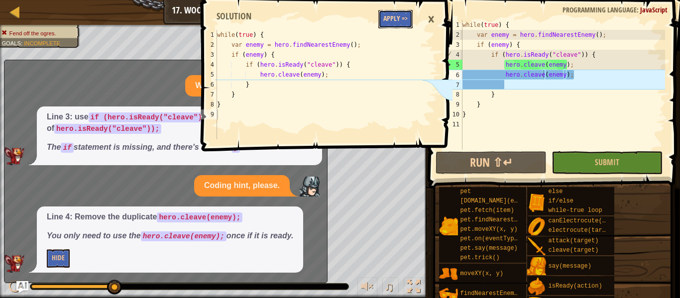
click at [338, 14] on button "Apply =>" at bounding box center [395, 19] width 34 height 18
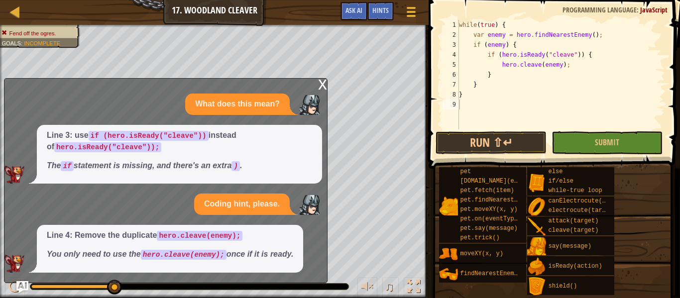
click at [338, 77] on div "6" at bounding box center [451, 75] width 16 height 10
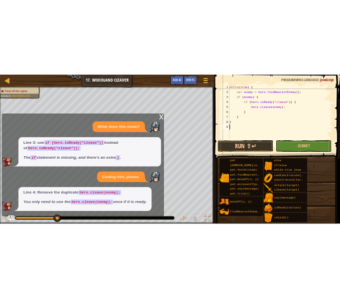
scroll to position [4, 0]
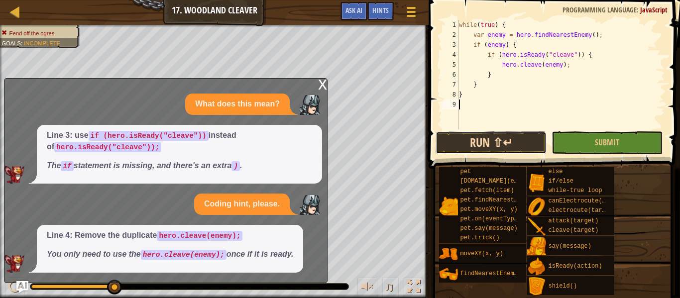
click at [338, 131] on button "Run ⇧↵" at bounding box center [491, 142] width 111 height 23
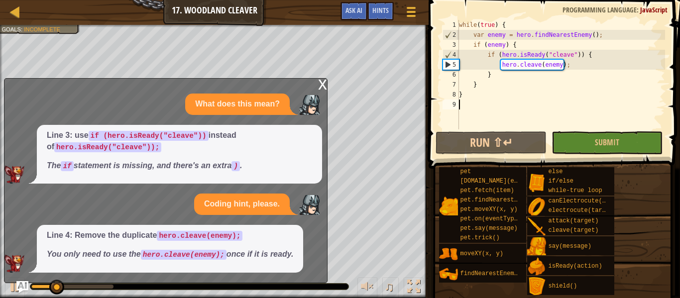
click at [305, 85] on div "x What does this mean? Line 3: use if (hero.isReady("cleave")) instead of hero.…" at bounding box center [166, 180] width 324 height 205
click at [321, 82] on div "x" at bounding box center [322, 84] width 9 height 10
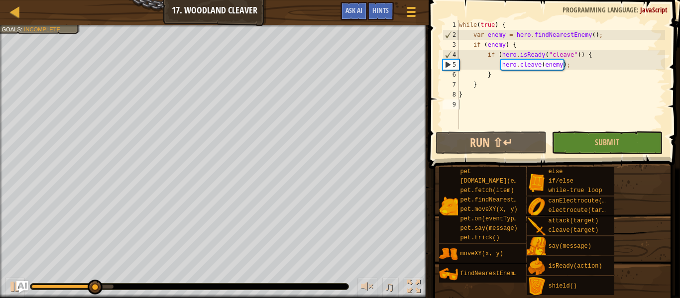
click at [338, 67] on div "while ( true ) { var enemy = hero . findNearestEnemy ( ) ; if ( enemy ) { if ( …" at bounding box center [561, 84] width 208 height 129
type textarea "hero.cleave(enemy);"
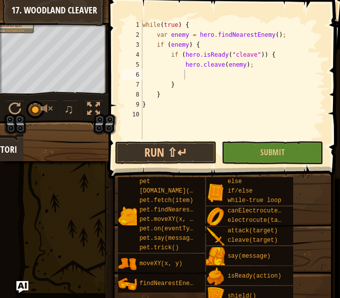
click at [257, 112] on div "while ( true ) { var enemy = hero . findNearestEnemy ( ) ; if ( enemy ) { if ( …" at bounding box center [232, 89] width 185 height 139
click at [256, 73] on div "while ( true ) { var enemy = hero . findNearestEnemy ( ) ; if ( enemy ) { if ( …" at bounding box center [232, 89] width 185 height 139
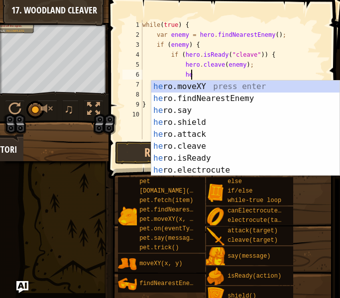
scroll to position [4, 7]
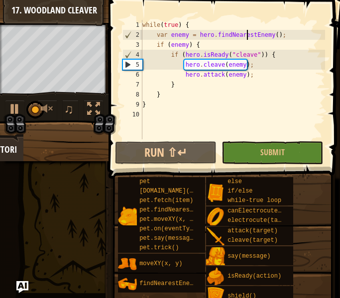
type textarea "while(true) {"
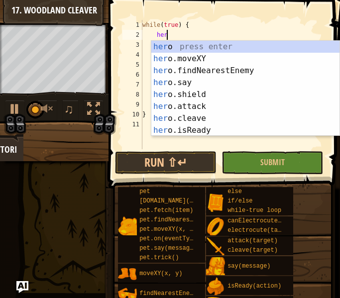
scroll to position [4, 3]
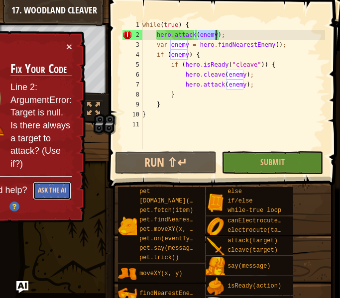
click at [59, 189] on button "Ask the AI" at bounding box center [52, 191] width 38 height 18
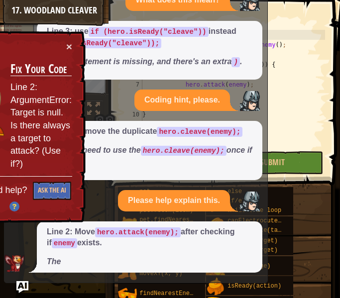
click at [72, 53] on td "Fix Your Code Line 2: ArgumentError: Target is null. Is there always a target t…" at bounding box center [41, 114] width 62 height 124
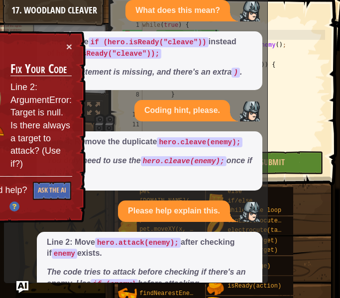
scroll to position [50, 0]
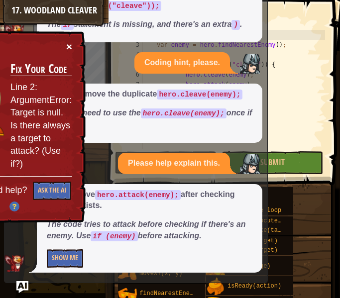
click at [72, 48] on button "×" at bounding box center [69, 46] width 6 height 10
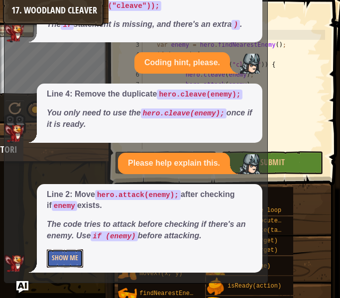
click at [82, 250] on button "Show Me" at bounding box center [65, 258] width 36 height 18
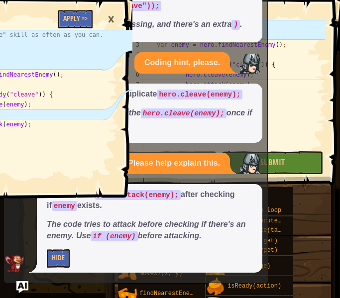
click at [293, 75] on div "while ( true ) { hero . attack ( enemy ) ; var enemy = hero . findNearestEnemy …" at bounding box center [232, 94] width 185 height 149
click at [61, 252] on div "1 2 3 4 5 6 7 8 9 10 11 12 13 14 // Use your new "cleave" skill as often as you…" at bounding box center [15, 149] width 235 height 298
click at [58, 257] on div "1 2 3 4 5 6 7 8 9 10 11 12 13 14 // Use your new "cleave" skill as often as you…" at bounding box center [15, 149] width 235 height 298
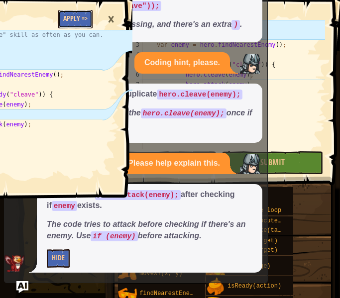
click at [75, 27] on button "Apply =>" at bounding box center [75, 19] width 34 height 18
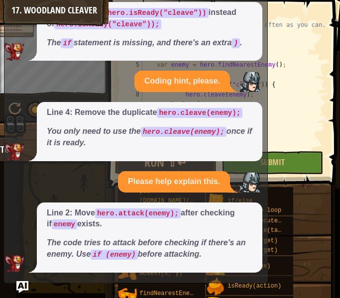
scroll to position [0, 0]
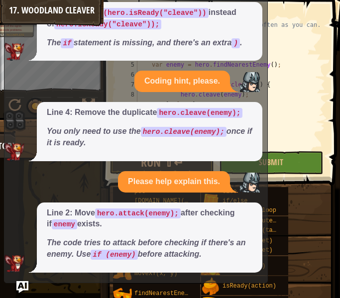
click at [315, 41] on div at bounding box center [320, 89] width 10 height 139
click at [24, 287] on img "Ask AI" at bounding box center [22, 287] width 13 height 13
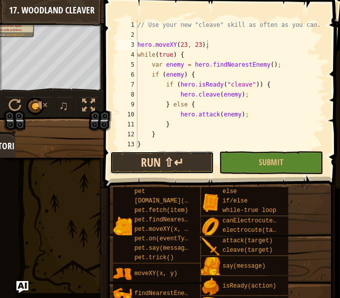
click at [174, 166] on button "Run ⇧↵" at bounding box center [162, 162] width 104 height 23
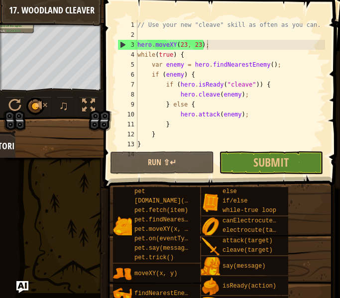
click at [218, 70] on div "// Use your new "cleave" skill as often as you can. hero . moveXY ( 23 , 23 ) ;…" at bounding box center [230, 94] width 190 height 149
type textarea "if (enemy) {"
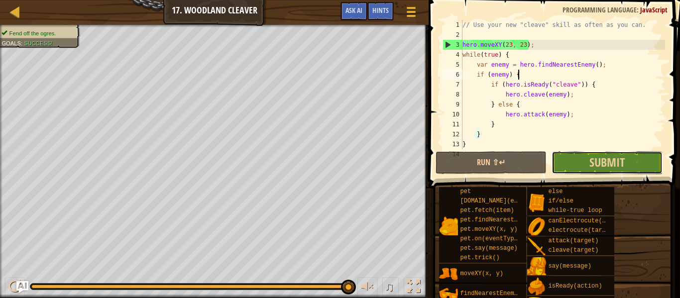
click at [338, 166] on button "Submit" at bounding box center [607, 162] width 111 height 23
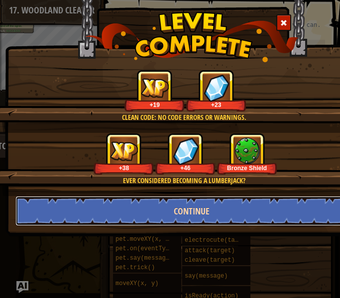
click at [314, 209] on button "Continue" at bounding box center [191, 211] width 353 height 30
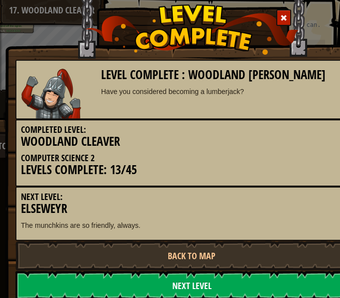
click at [263, 279] on link "Next Level" at bounding box center [191, 286] width 353 height 30
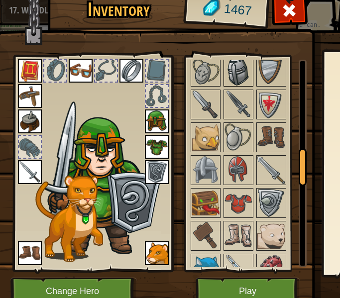
scroll to position [522, 0]
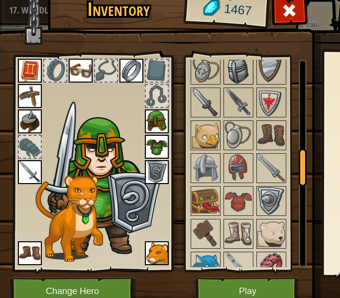
click at [240, 164] on img at bounding box center [239, 168] width 28 height 28
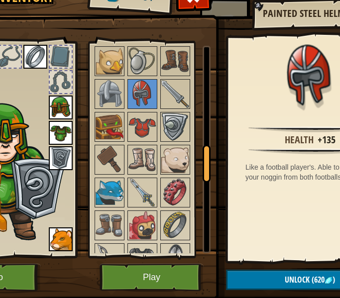
scroll to position [582, 0]
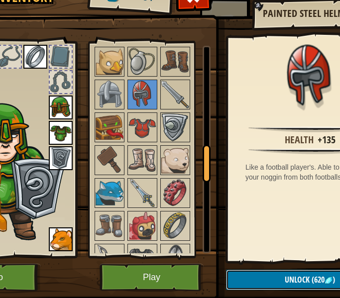
click at [314, 284] on span "(620" at bounding box center [317, 279] width 15 height 11
click at [313, 282] on button "Confirm" at bounding box center [310, 280] width 168 height 20
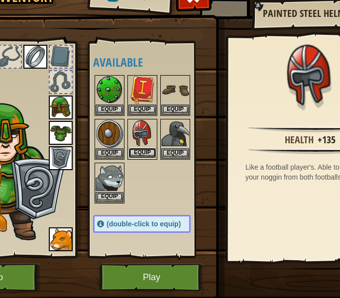
click at [141, 154] on button "Equip" at bounding box center [142, 153] width 28 height 10
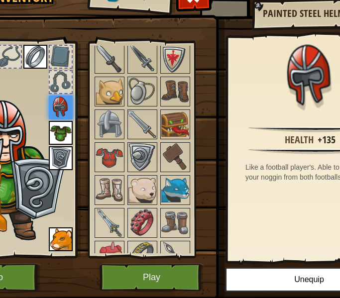
scroll to position [599, 0]
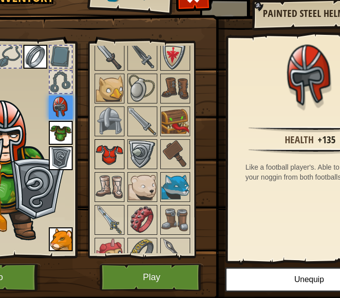
click at [109, 155] on img at bounding box center [110, 154] width 28 height 28
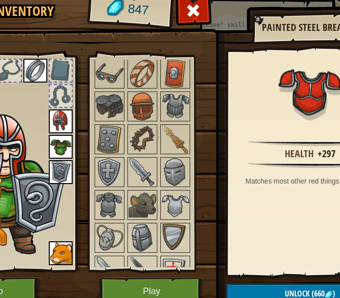
scroll to position [45, 97]
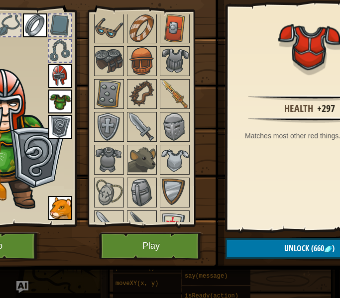
click at [269, 238] on img at bounding box center [153, 89] width 506 height 362
click at [269, 242] on button "Unlock (660 )" at bounding box center [310, 249] width 168 height 20
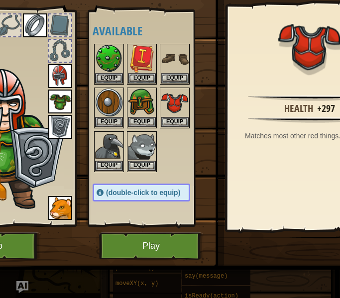
click at [269, 242] on img at bounding box center [153, 89] width 506 height 362
click at [174, 113] on img at bounding box center [175, 103] width 28 height 28
